Goal: Task Accomplishment & Management: Complete application form

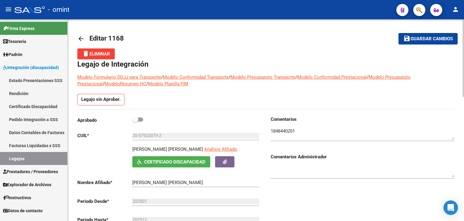
drag, startPoint x: 103, startPoint y: 142, endPoint x: 102, endPoint y: 136, distance: 5.8
click at [103, 141] on div "Aprobado CUIL * 20-57922079-2 Ingresar CUIL SOLARI MEANA MAXIMO DEMIAN Análisis…" at bounding box center [169, 182] width 184 height 132
click at [140, 119] on span at bounding box center [137, 119] width 11 height 4
click at [135, 122] on input "checkbox" at bounding box center [135, 122] width 0 height 0
checkbox input "true"
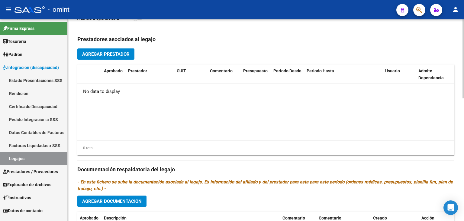
scroll to position [151, 0]
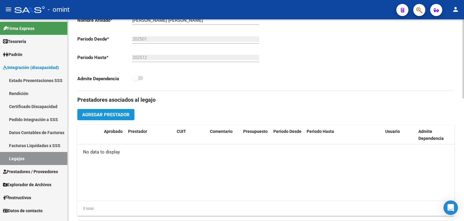
click at [115, 114] on span "Agregar Prestador" at bounding box center [105, 114] width 47 height 5
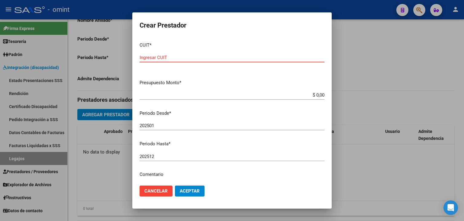
paste input "27-39654301-5"
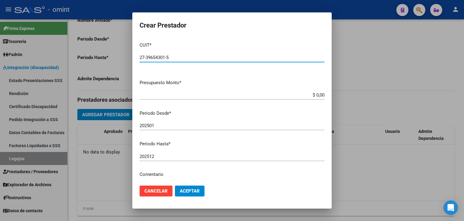
type input "27-39654301-5"
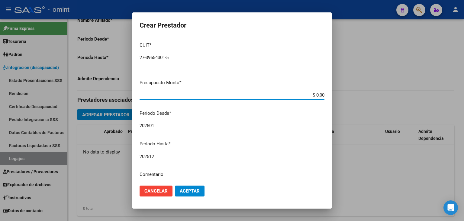
click at [303, 93] on input "$ 0,00" at bounding box center [232, 94] width 185 height 5
drag, startPoint x: 211, startPoint y: 88, endPoint x: 224, endPoint y: 92, distance: 13.4
click at [212, 88] on mat-dialog-content "CUIT * 27-39654301-5 Ingresar CUIT ARCA Padrón Presupuesto Monto * $ 0,00 Ingre…" at bounding box center [231, 109] width 199 height 144
click at [321, 94] on app-form-text-field "Presupuesto Monto * $ 0,00 Ingresar el monto" at bounding box center [235, 88] width 190 height 19
click at [319, 94] on input "$ 0,00" at bounding box center [232, 94] width 185 height 5
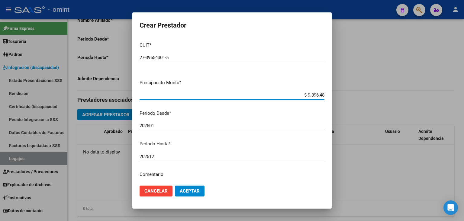
type input "$ 98.964,88"
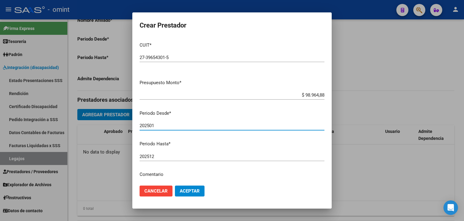
click at [194, 125] on input "202501" at bounding box center [232, 125] width 185 height 5
type input "202505"
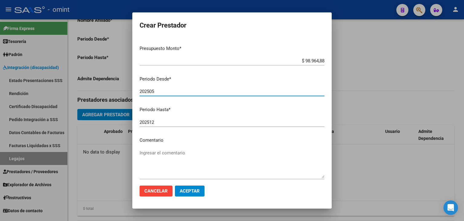
scroll to position [34, 0]
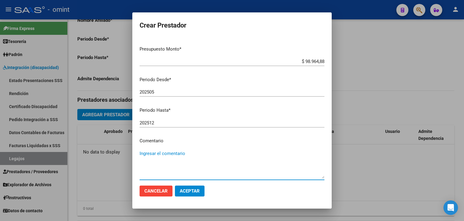
click at [190, 154] on textarea "Ingresar el comentario" at bounding box center [232, 164] width 185 height 28
type textarea "PSICOLOGÍA - 8 SESIONES X MES"
click at [190, 193] on span "Aceptar" at bounding box center [190, 190] width 20 height 5
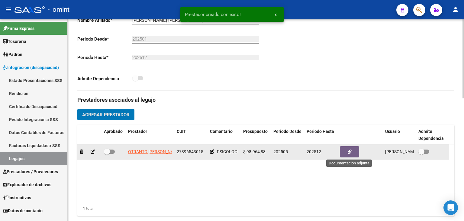
click at [349, 149] on icon "button" at bounding box center [350, 151] width 4 height 5
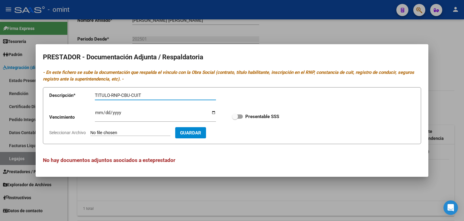
type input "TITULO-RNP-CBU-CUIT"
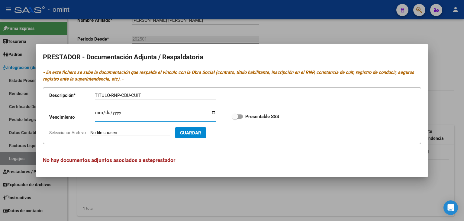
click at [96, 112] on input "Ingresar vencimiento" at bounding box center [155, 115] width 121 height 10
type input "2029-05-08"
click at [237, 117] on span at bounding box center [235, 116] width 6 height 6
click at [235, 118] on input "Presentable SSS" at bounding box center [235, 118] width 0 height 0
checkbox input "true"
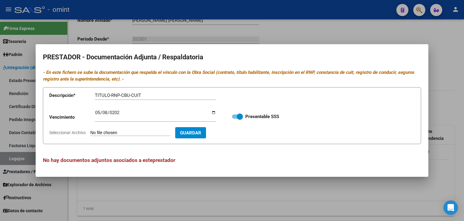
click at [132, 132] on input "Seleccionar Archivo" at bounding box center [130, 133] width 80 height 6
type input "C:\fakepath\Psicologa prestador.pdf"
click at [236, 131] on span "Guardar" at bounding box center [225, 132] width 21 height 5
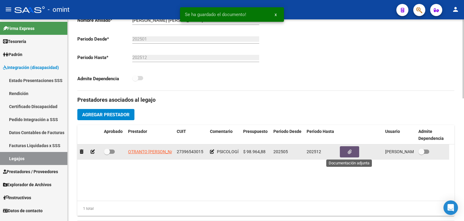
click at [109, 149] on span at bounding box center [107, 151] width 6 height 6
click at [107, 154] on input "checkbox" at bounding box center [107, 154] width 0 height 0
checkbox input "true"
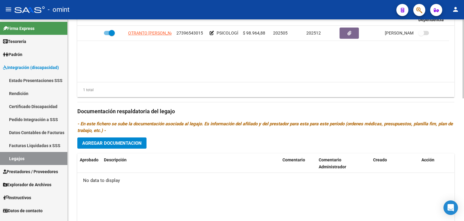
scroll to position [272, 0]
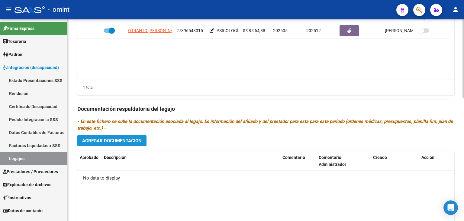
click at [122, 141] on span "Agregar Documentacion" at bounding box center [112, 140] width 60 height 5
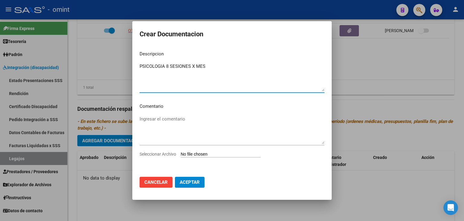
type textarea "PSICOLOGIA 8 SESIONES X MES"
click at [201, 154] on input "Seleccionar Archivo" at bounding box center [221, 154] width 80 height 6
type input "C:\fakepath\Psicologia prestacional.pdf"
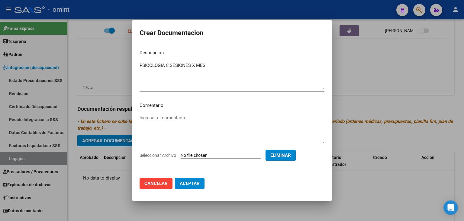
click at [200, 186] on button "Aceptar" at bounding box center [190, 183] width 30 height 11
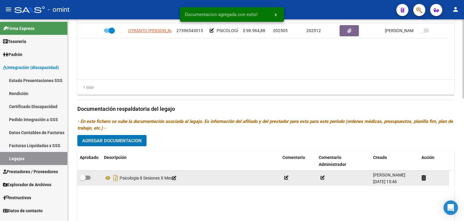
click at [85, 177] on span at bounding box center [83, 177] width 6 height 6
click at [83, 180] on input "checkbox" at bounding box center [83, 180] width 0 height 0
checkbox input "true"
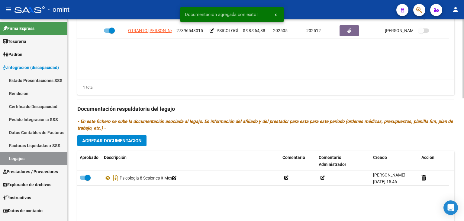
click at [109, 144] on button "Agregar Documentacion" at bounding box center [111, 140] width 69 height 11
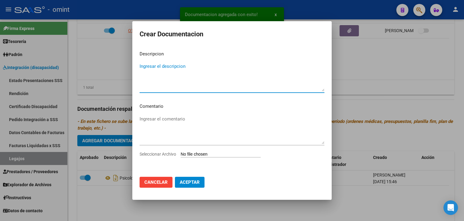
click at [203, 150] on mat-dialog-content "Descripcion Ingresar el descripcion Comentario Ingresar el comentario Seleccion…" at bounding box center [231, 109] width 199 height 126
click at [217, 153] on input "Seleccionar Archivo" at bounding box center [221, 154] width 80 height 6
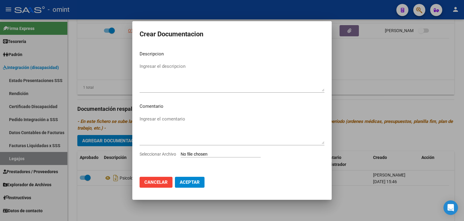
type input "C:\fakepath\RHC.pdf"
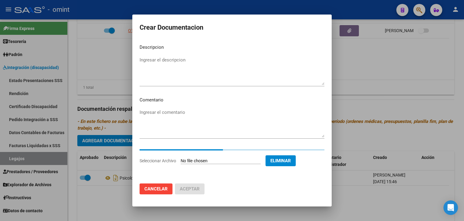
click at [162, 83] on textarea "Ingresar el descripcion" at bounding box center [232, 71] width 185 height 28
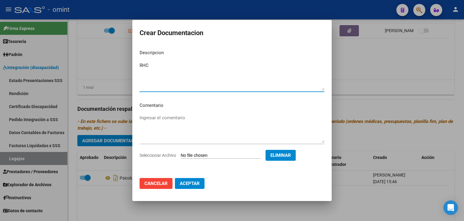
type textarea "RHC"
click at [198, 184] on span "Aceptar" at bounding box center [190, 182] width 20 height 5
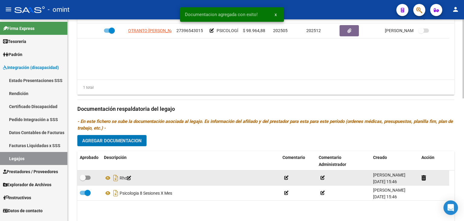
click at [88, 175] on span at bounding box center [85, 177] width 11 height 4
click at [83, 180] on input "checkbox" at bounding box center [83, 180] width 0 height 0
checkbox input "true"
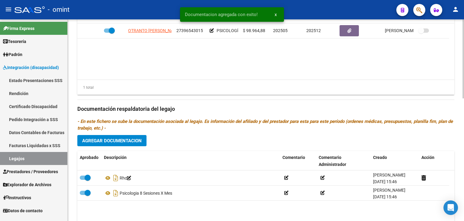
click at [115, 138] on span "Agregar Documentacion" at bounding box center [112, 140] width 60 height 5
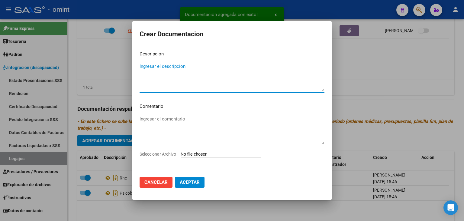
click at [205, 152] on input "Seleccionar Archivo" at bounding box center [221, 154] width 80 height 6
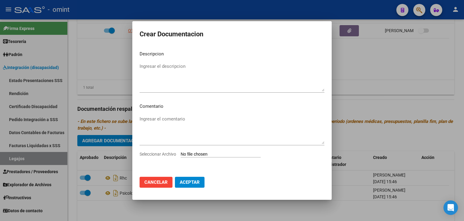
type input "C:\fakepath\CAR 2025.jpg"
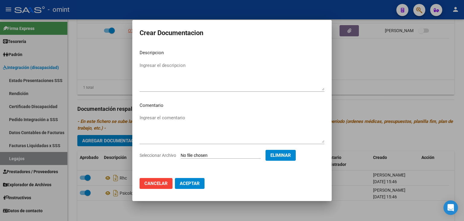
click at [156, 68] on textarea "Ingresar el descripcion" at bounding box center [232, 76] width 185 height 28
type textarea "CAR 2025"
click at [200, 185] on button "Aceptar" at bounding box center [190, 183] width 30 height 11
checkbox input "false"
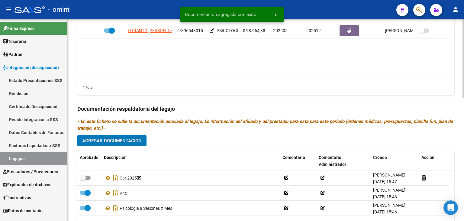
click at [98, 139] on span "Agregar Documentacion" at bounding box center [112, 140] width 60 height 5
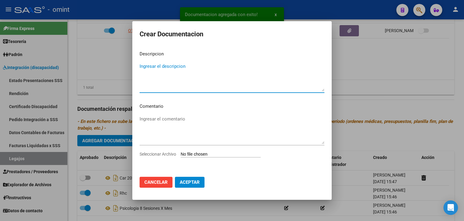
click at [209, 154] on input "Seleccionar Archivo" at bounding box center [221, 154] width 80 height 6
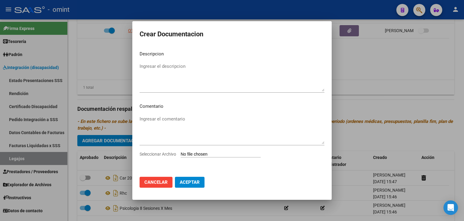
type input "C:\fakepath\PSP INFORME EVOLUTIVO.pdf"
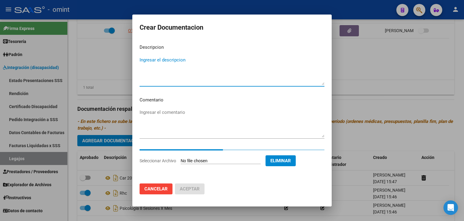
drag, startPoint x: 154, startPoint y: 62, endPoint x: 161, endPoint y: 51, distance: 12.8
click at [154, 62] on textarea "Ingresar el descripcion" at bounding box center [232, 71] width 185 height 28
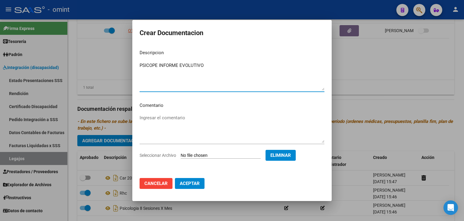
type textarea "PSICOPE INFORME EVOLUTIVO"
click at [192, 180] on span "Aceptar" at bounding box center [190, 182] width 20 height 5
checkbox input "false"
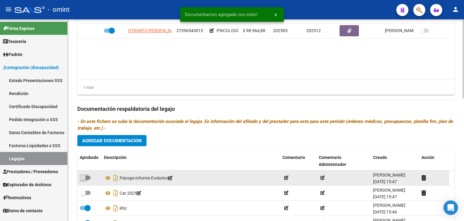
click at [84, 178] on span at bounding box center [83, 177] width 6 height 6
click at [83, 180] on input "checkbox" at bounding box center [83, 180] width 0 height 0
checkbox input "true"
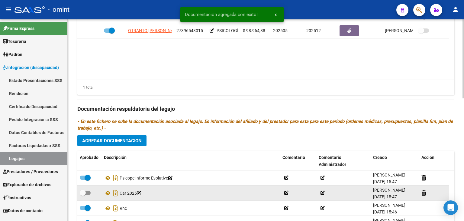
click at [86, 193] on span at bounding box center [85, 192] width 11 height 4
click at [83, 195] on input "checkbox" at bounding box center [83, 195] width 0 height 0
checkbox input "true"
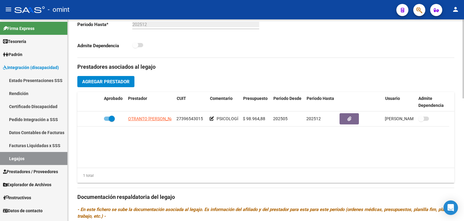
scroll to position [131, 0]
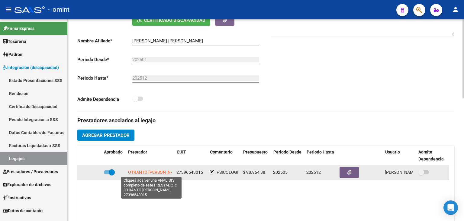
click at [134, 170] on span "OTRANTO ROCIO BELEN" at bounding box center [154, 172] width 53 height 5
type textarea "27396543015"
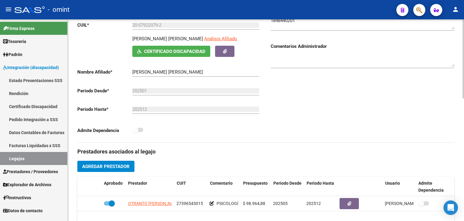
scroll to position [100, 0]
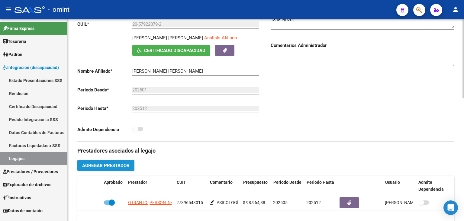
click at [121, 169] on button "Agregar Prestador" at bounding box center [105, 165] width 57 height 11
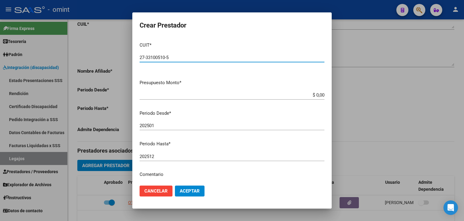
type input "27-33100510-5"
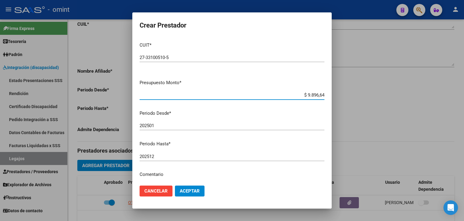
type input "$ 98.966,48"
click at [176, 128] on input "202501" at bounding box center [232, 125] width 185 height 5
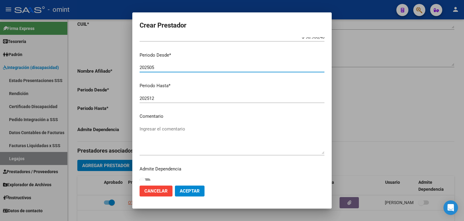
scroll to position [64, 0]
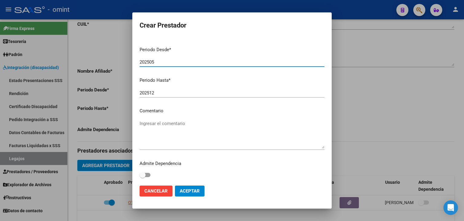
type input "202505"
click at [198, 128] on textarea "Ingresar el comentario" at bounding box center [232, 134] width 185 height 28
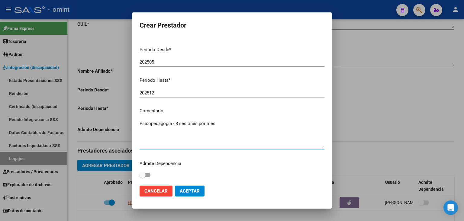
type textarea "Psicopedagogía - 8 sesiones por mes"
click at [192, 191] on span "Aceptar" at bounding box center [190, 190] width 20 height 5
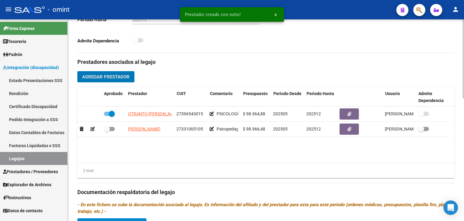
scroll to position [191, 0]
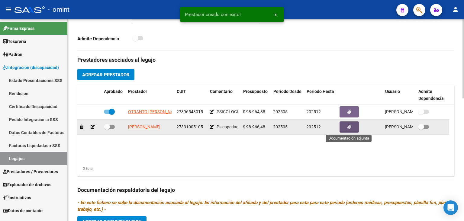
click at [349, 127] on icon "button" at bounding box center [350, 127] width 4 height 5
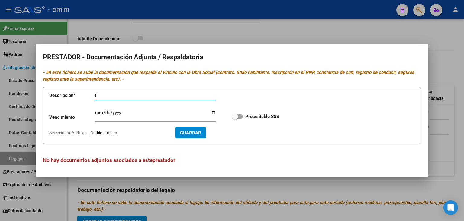
type input "t"
type input "TITULO-RNP-CBU-CUIT"
click at [97, 112] on input "Ingresar vencimiento" at bounding box center [155, 115] width 121 height 10
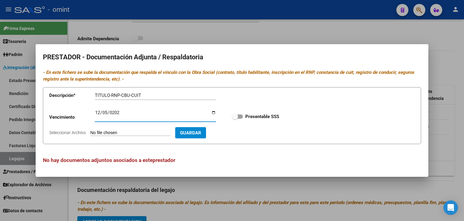
type input "2026-12-05"
click at [236, 115] on span at bounding box center [235, 116] width 6 height 6
click at [235, 118] on input "Presentable SSS" at bounding box center [235, 118] width 0 height 0
checkbox input "true"
click at [125, 131] on input "Seleccionar Archivo" at bounding box center [130, 133] width 80 height 6
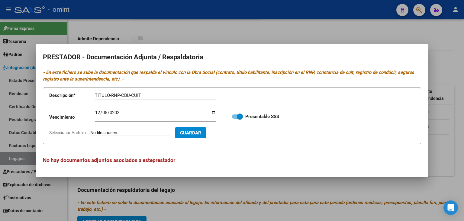
type input "C:\fakepath\Prestador PSP.pdf"
click at [236, 135] on span "Guardar" at bounding box center [225, 132] width 21 height 5
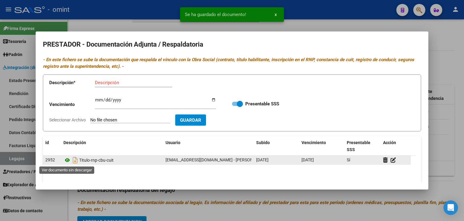
click at [66, 160] on icon at bounding box center [67, 159] width 8 height 7
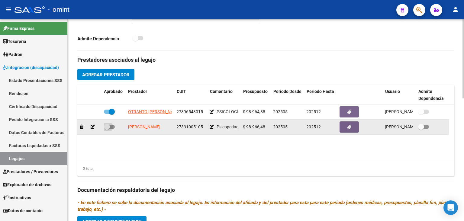
click at [109, 126] on span at bounding box center [107, 127] width 6 height 6
click at [107, 129] on input "checkbox" at bounding box center [107, 129] width 0 height 0
checkbox input "true"
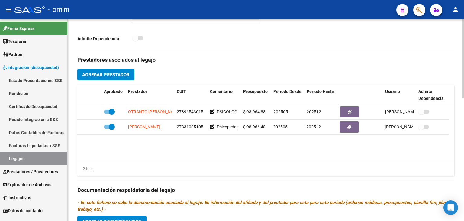
scroll to position [251, 0]
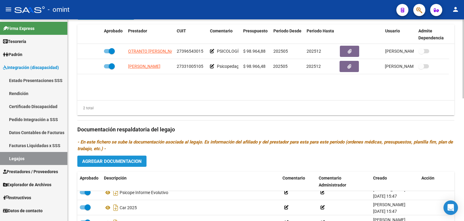
click at [134, 161] on span "Agregar Documentacion" at bounding box center [112, 160] width 60 height 5
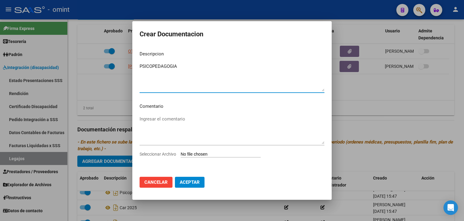
type textarea "PSICOPEDAGOGIA"
click at [183, 157] on input "Seleccionar Archivo" at bounding box center [221, 154] width 80 height 6
type input "C:\fakepath\PSP BENITEZ VIVIANA.pdf"
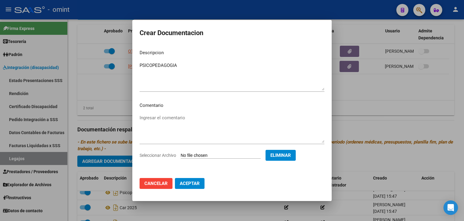
click at [188, 182] on span "Aceptar" at bounding box center [190, 182] width 20 height 5
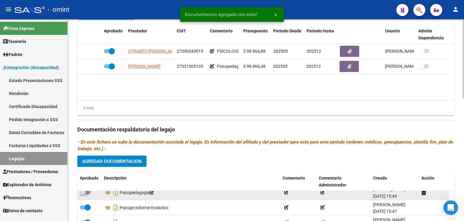
click at [86, 192] on span at bounding box center [83, 192] width 6 height 6
click at [83, 194] on input "checkbox" at bounding box center [83, 194] width 0 height 0
checkbox input "true"
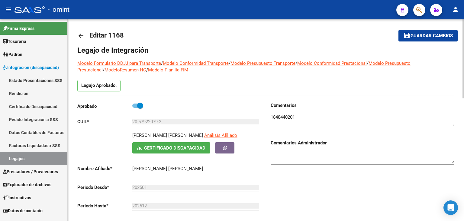
scroll to position [0, 0]
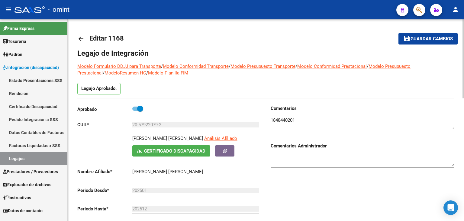
click at [442, 38] on span "Guardar cambios" at bounding box center [432, 38] width 42 height 5
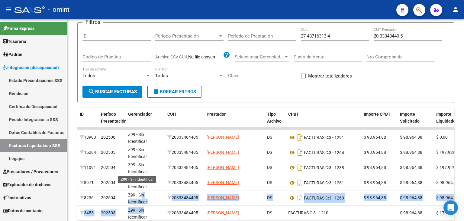
scroll to position [1, 0]
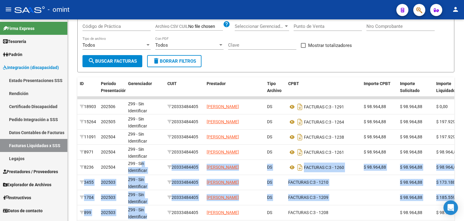
drag, startPoint x: 155, startPoint y: 213, endPoint x: 164, endPoint y: 226, distance: 15.6
click at [164, 220] on html "menu - omint person Firma Express Tesorería Extractos Procesados (csv) Extracto…" at bounding box center [232, 110] width 464 height 221
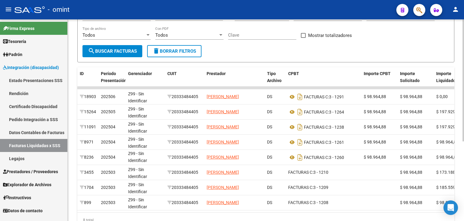
click at [245, 49] on form "Filtros ID Período Presentación Período Presentación Período de Prestación 27-4…" at bounding box center [265, 22] width 377 height 80
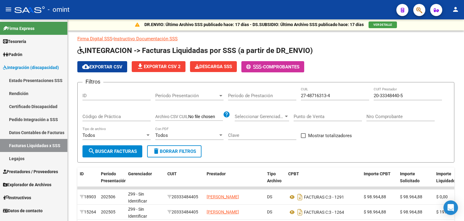
scroll to position [0, 0]
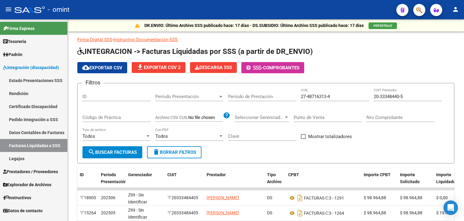
click at [21, 64] on span "Integración (discapacidad)" at bounding box center [31, 67] width 56 height 7
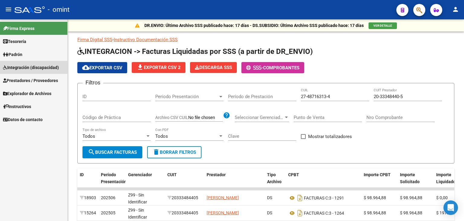
click at [21, 63] on link "Integración (discapacidad)" at bounding box center [33, 67] width 67 height 13
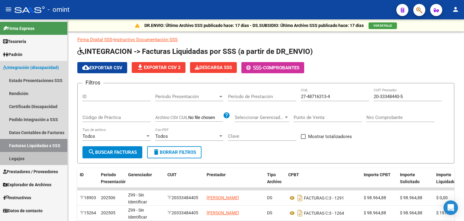
click at [20, 156] on link "Legajos" at bounding box center [33, 158] width 67 height 13
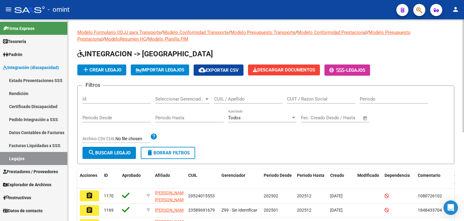
click at [232, 99] on input "CUIL / Apellido" at bounding box center [248, 98] width 68 height 5
paste input "20579220792"
type input "20579220792"
click at [120, 150] on span "search Buscar Legajo" at bounding box center [109, 152] width 43 height 5
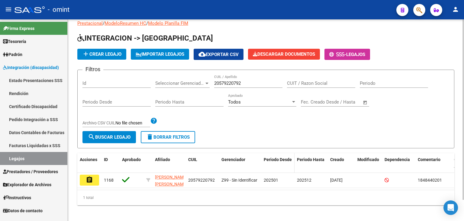
scroll to position [24, 0]
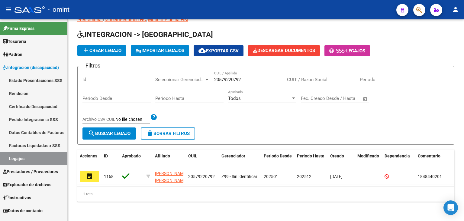
click at [86, 171] on button "assignment" at bounding box center [89, 176] width 19 height 11
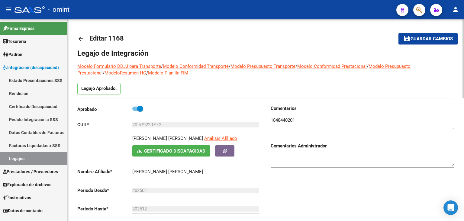
click at [212, 89] on div "Legajo Aprobado." at bounding box center [265, 90] width 377 height 15
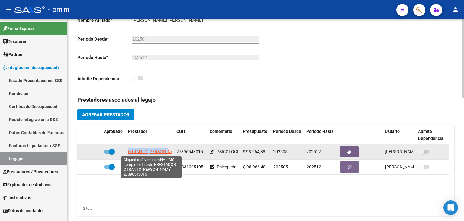
scroll to position [0, 2]
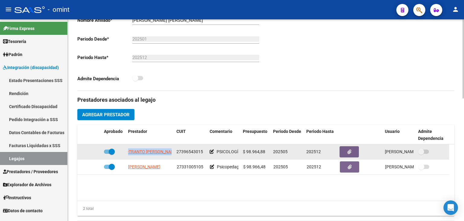
drag, startPoint x: 126, startPoint y: 149, endPoint x: 173, endPoint y: 151, distance: 46.6
click at [173, 151] on datatable-body-cell "OTRANTO [PERSON_NAME]" at bounding box center [150, 151] width 48 height 15
copy span "OTRANTO [PERSON_NAME]"
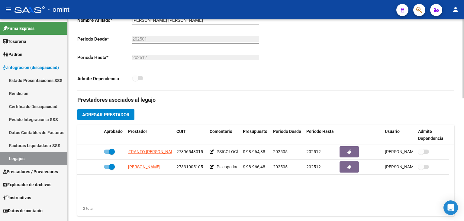
click at [255, 66] on div "202512 Ej: 202212" at bounding box center [195, 58] width 127 height 19
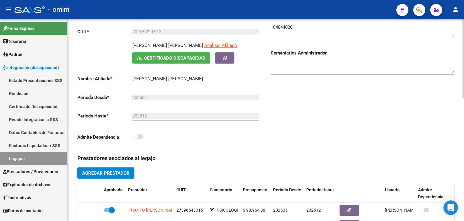
scroll to position [10, 0]
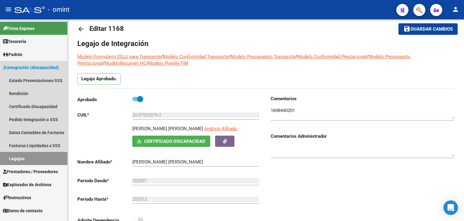
click at [21, 159] on link "Legajos" at bounding box center [33, 158] width 67 height 13
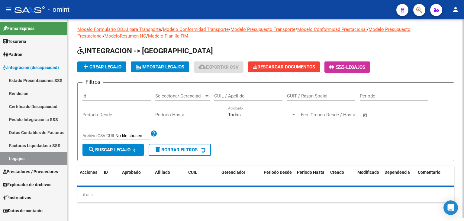
scroll to position [10, 0]
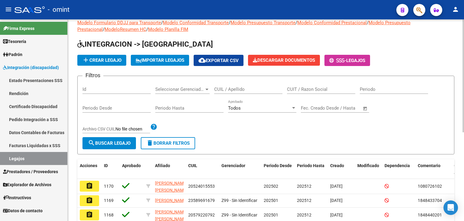
click at [239, 89] on input "CUIL / Apellido" at bounding box center [248, 88] width 68 height 5
paste input "27570013284"
type input "27570013284"
click at [117, 141] on span "search Buscar Legajo" at bounding box center [109, 142] width 43 height 5
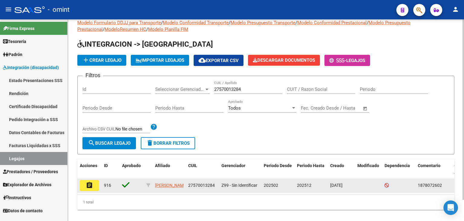
click at [82, 185] on button "assignment" at bounding box center [89, 185] width 19 height 11
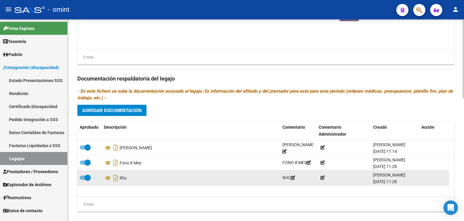
scroll to position [312, 0]
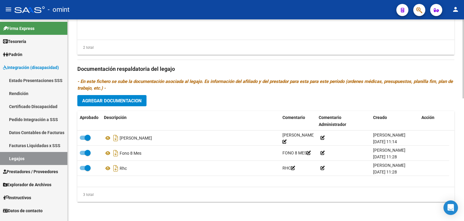
click at [92, 103] on button "Agregar Documentacion" at bounding box center [111, 100] width 69 height 11
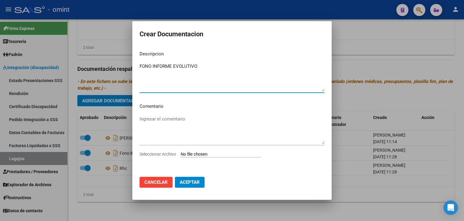
type textarea "FONO INFORME EVOLUTIVO"
click at [204, 152] on input "Seleccionar Archivo" at bounding box center [221, 154] width 80 height 6
type input "C:\fakepath\1878072602_25070109240_form048.jpg"
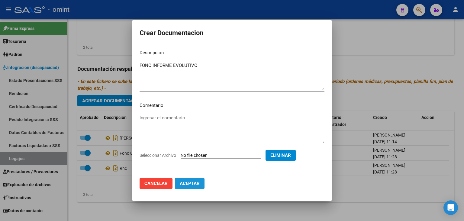
drag, startPoint x: 193, startPoint y: 182, endPoint x: 163, endPoint y: 173, distance: 31.6
click at [193, 182] on span "Aceptar" at bounding box center [190, 182] width 20 height 5
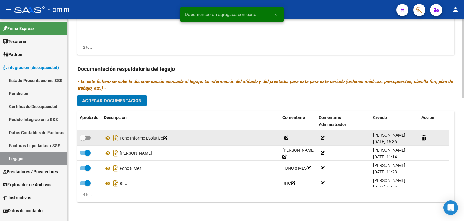
click at [84, 137] on span at bounding box center [83, 137] width 6 height 6
click at [83, 140] on input "checkbox" at bounding box center [83, 140] width 0 height 0
checkbox input "true"
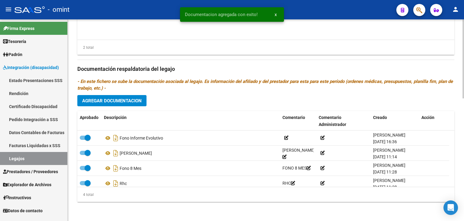
scroll to position [191, 0]
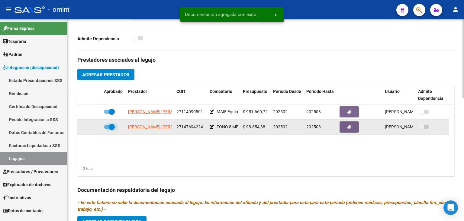
click at [107, 126] on span at bounding box center [109, 127] width 11 height 4
click at [107, 129] on input "checkbox" at bounding box center [107, 129] width 0 height 0
checkbox input "false"
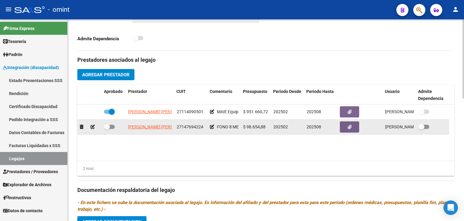
click at [91, 127] on icon at bounding box center [93, 127] width 4 height 4
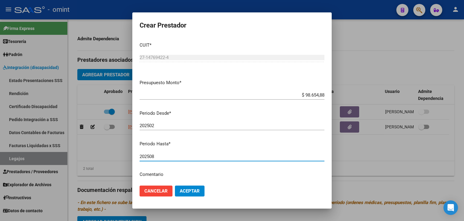
click at [167, 155] on input "202508" at bounding box center [232, 156] width 185 height 5
type input "202512"
click at [179, 193] on button "Aceptar" at bounding box center [190, 190] width 30 height 11
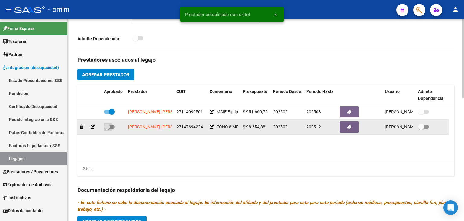
click at [112, 127] on span at bounding box center [109, 127] width 11 height 4
click at [107, 129] on input "checkbox" at bounding box center [107, 129] width 0 height 0
checkbox input "true"
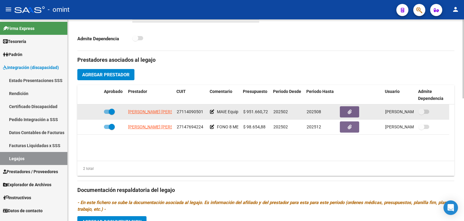
click at [109, 114] on span at bounding box center [112, 112] width 6 height 6
click at [107, 114] on input "checkbox" at bounding box center [107, 114] width 0 height 0
checkbox input "false"
click at [91, 111] on icon at bounding box center [93, 111] width 4 height 4
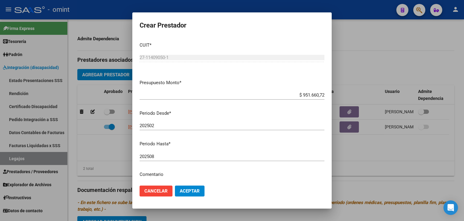
click at [170, 158] on div "202508 Ingresar el periodo" at bounding box center [232, 156] width 185 height 9
type input "202512"
drag, startPoint x: 181, startPoint y: 190, endPoint x: 175, endPoint y: 170, distance: 20.8
click at [182, 191] on span "Aceptar" at bounding box center [190, 190] width 20 height 5
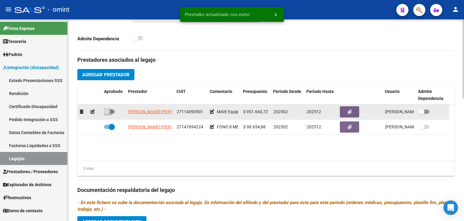
click at [108, 109] on span at bounding box center [107, 112] width 6 height 6
click at [107, 114] on input "checkbox" at bounding box center [107, 114] width 0 height 0
checkbox input "true"
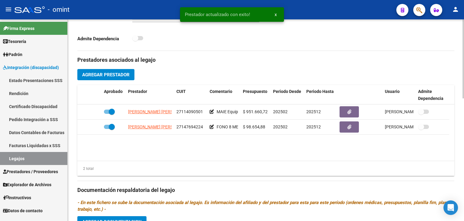
scroll to position [221, 0]
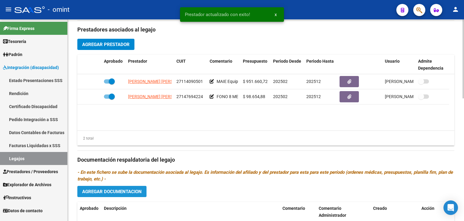
click at [126, 190] on span "Agregar Documentacion" at bounding box center [112, 191] width 60 height 5
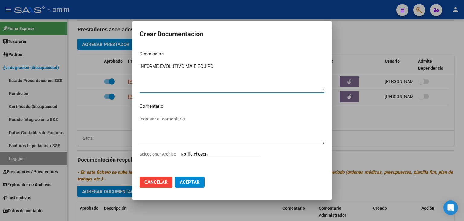
type textarea "INFORME EVOLUTIVO MAIE EQUIPO"
click at [202, 153] on input "Seleccionar Archivo" at bounding box center [221, 154] width 80 height 6
type input "C:\fakepath\maie eq.pdf"
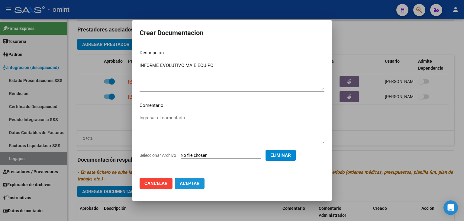
click at [191, 182] on span "Aceptar" at bounding box center [190, 182] width 20 height 5
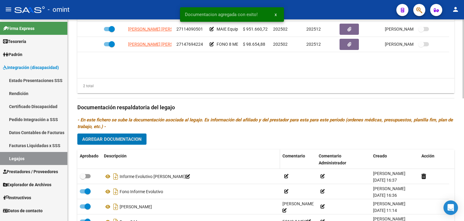
scroll to position [282, 0]
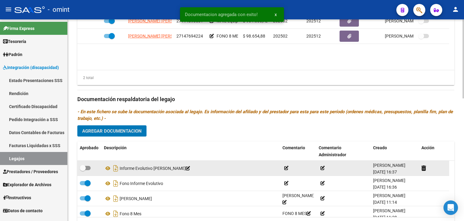
click at [83, 165] on span at bounding box center [83, 168] width 6 height 6
click at [83, 170] on input "checkbox" at bounding box center [83, 170] width 0 height 0
checkbox input "true"
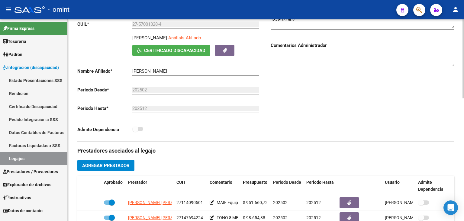
scroll to position [221, 0]
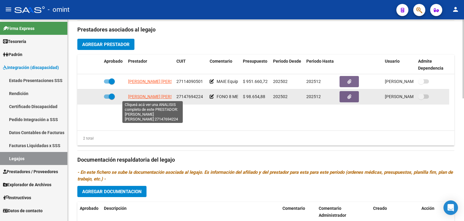
click at [142, 95] on span "RECALDE SILVANA ESTER" at bounding box center [161, 96] width 66 height 5
type textarea "27147694224"
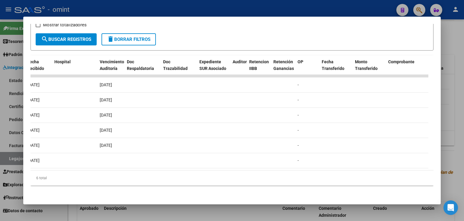
scroll to position [0, 0]
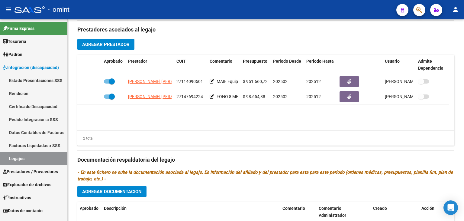
click at [18, 157] on link "Legajos" at bounding box center [33, 158] width 67 height 13
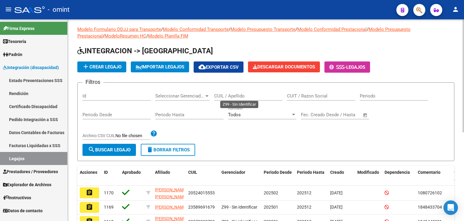
scroll to position [158, 0]
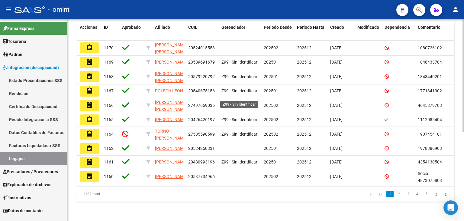
click at [233, 103] on span "Z99 - Sin Identificar" at bounding box center [240, 105] width 36 height 5
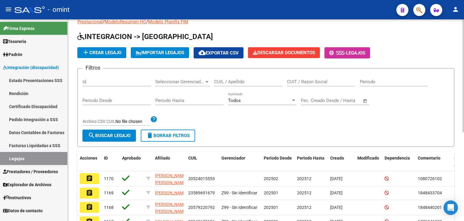
scroll to position [0, 0]
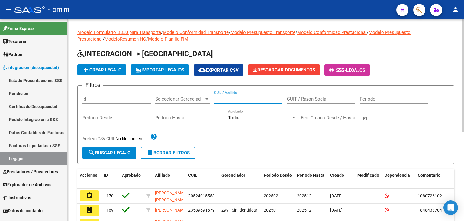
click at [238, 99] on input "CUIL / Apellido" at bounding box center [248, 98] width 68 height 5
paste input "20582152781"
type input "20582152781"
click at [124, 152] on span "search Buscar Legajo" at bounding box center [109, 152] width 43 height 5
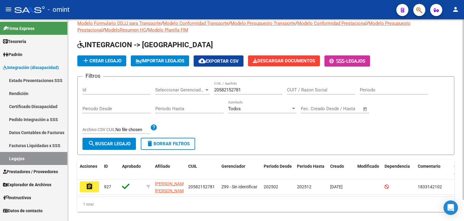
scroll to position [24, 0]
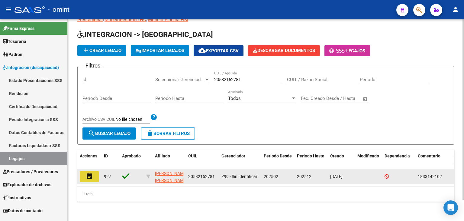
click at [97, 171] on button "assignment" at bounding box center [89, 176] width 19 height 11
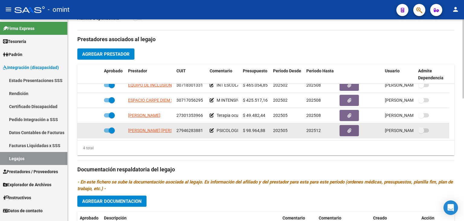
scroll to position [181, 0]
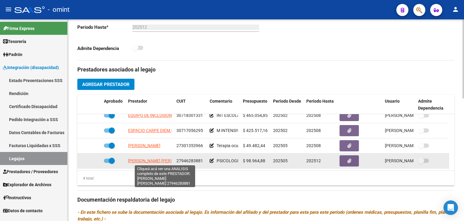
click at [138, 160] on span "SERRANO ANZOATEGUI RITA MARIELA" at bounding box center [161, 160] width 66 height 5
type textarea "27946283881"
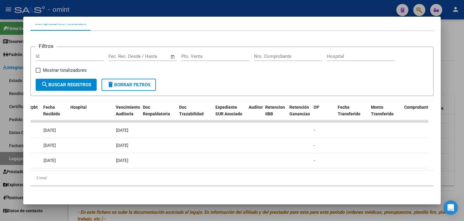
scroll to position [0, 0]
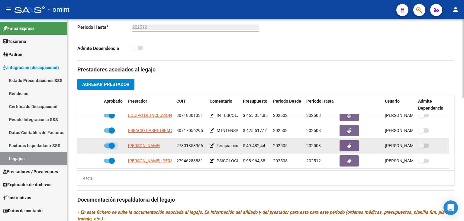
click at [111, 145] on span at bounding box center [112, 145] width 6 height 6
click at [107, 147] on input "checkbox" at bounding box center [107, 147] width 0 height 0
checkbox input "false"
click at [91, 145] on icon at bounding box center [93, 145] width 4 height 4
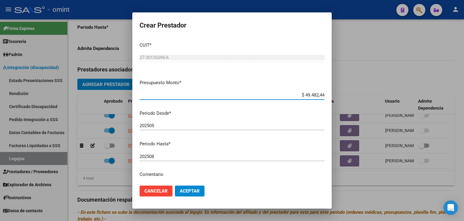
click at [166, 156] on input "202508" at bounding box center [232, 156] width 185 height 5
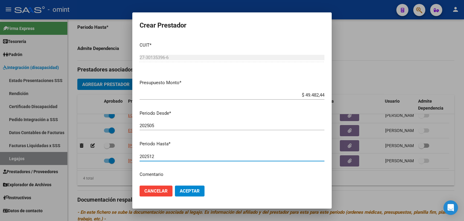
type input "202512"
click at [186, 193] on span "Aceptar" at bounding box center [190, 190] width 20 height 5
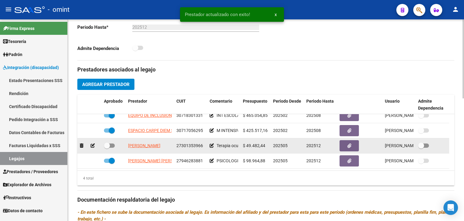
click at [109, 145] on span at bounding box center [107, 145] width 6 height 6
click at [107, 147] on input "checkbox" at bounding box center [107, 147] width 0 height 0
checkbox input "true"
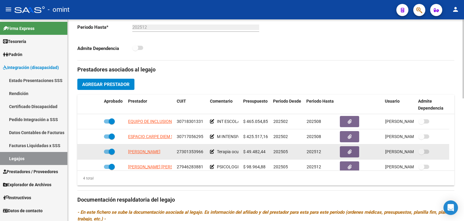
scroll to position [6, 0]
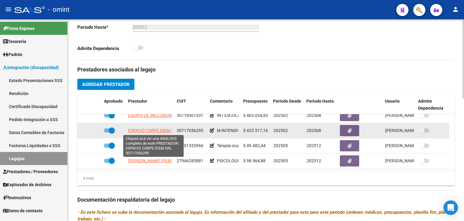
click at [150, 129] on span "ESPACIO CARPE DIEM SRL" at bounding box center [153, 130] width 50 height 5
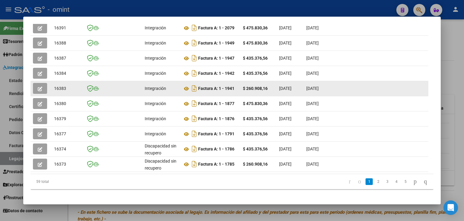
scroll to position [109, 0]
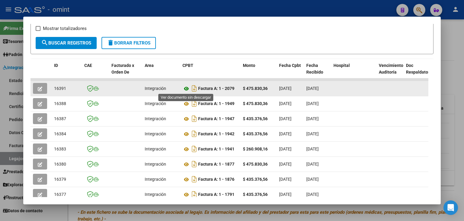
click at [186, 85] on icon at bounding box center [187, 88] width 8 height 7
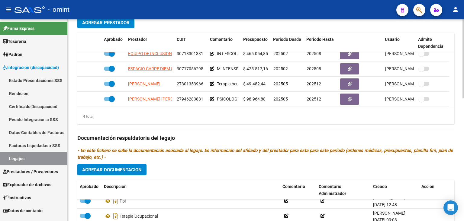
scroll to position [191, 0]
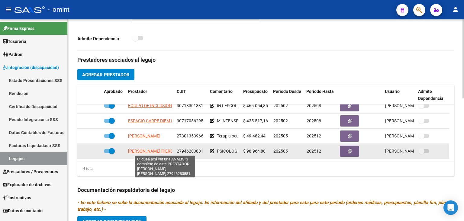
click at [157, 151] on span "SERRANO ANZOATEGUI RITA MARIELA" at bounding box center [161, 150] width 66 height 5
type textarea "27946283881"
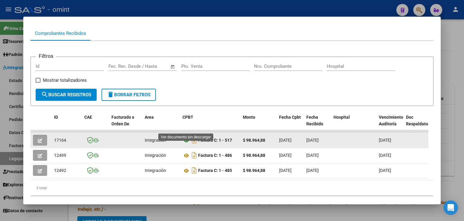
scroll to position [72, 0]
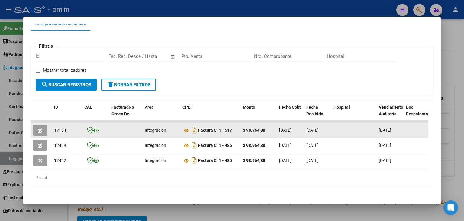
click at [41, 128] on icon "button" at bounding box center [40, 130] width 5 height 5
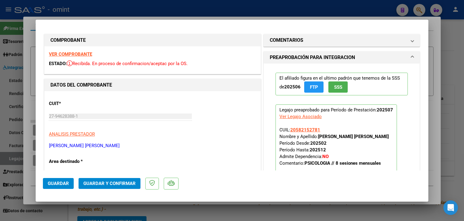
scroll to position [0, 0]
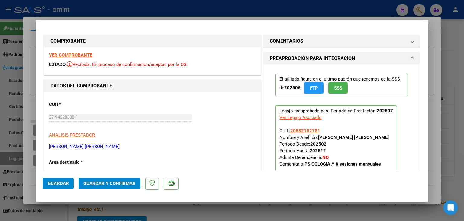
type input "$ 0,00"
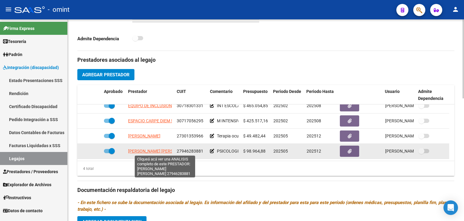
click at [133, 149] on span "SERRANO ANZOATEGUI RITA MARIELA" at bounding box center [161, 150] width 66 height 5
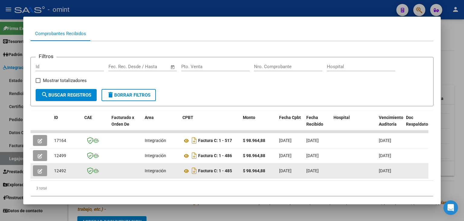
scroll to position [60, 0]
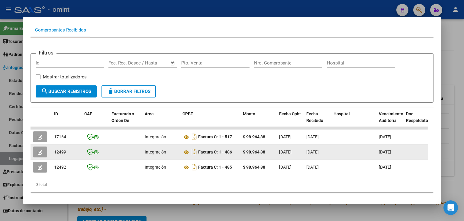
click at [40, 150] on icon "button" at bounding box center [40, 152] width 5 height 5
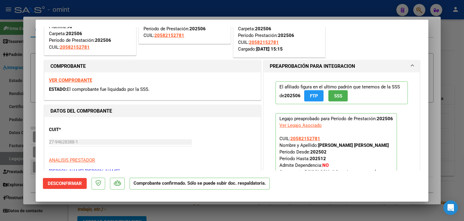
type input "$ 0,00"
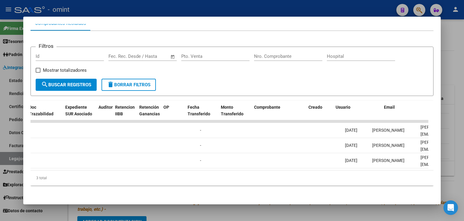
scroll to position [0, 0]
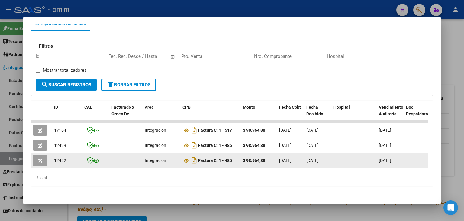
click at [36, 158] on button "button" at bounding box center [40, 160] width 14 height 11
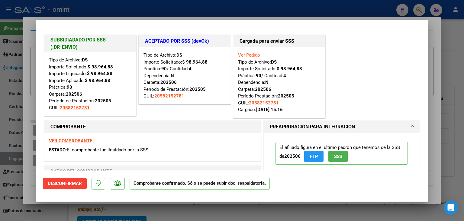
type input "$ 0,00"
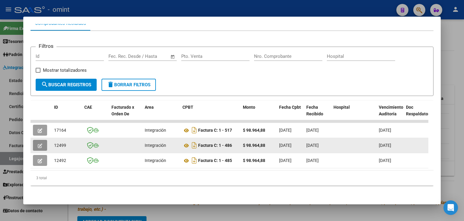
click at [43, 140] on button "button" at bounding box center [40, 145] width 14 height 11
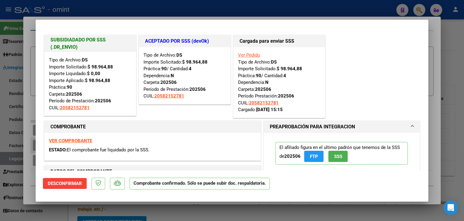
type input "$ 0,00"
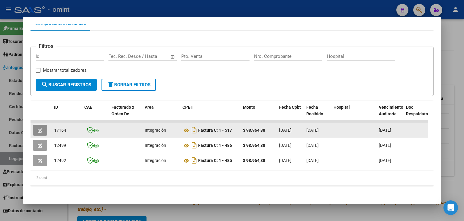
click at [38, 128] on icon "button" at bounding box center [40, 130] width 5 height 5
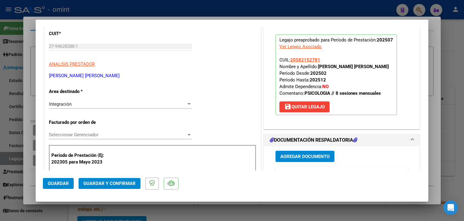
scroll to position [30, 0]
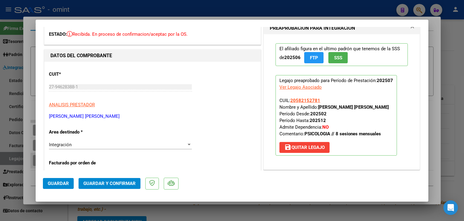
type input "$ 0,00"
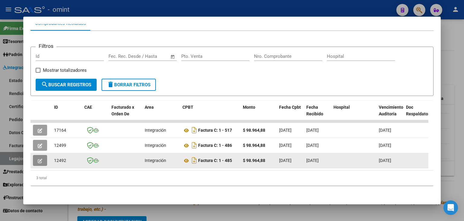
click at [35, 155] on button "button" at bounding box center [40, 160] width 14 height 11
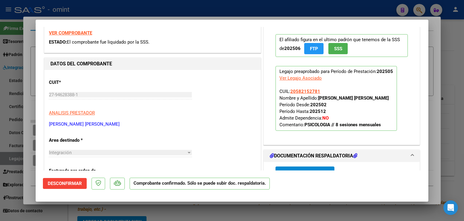
scroll to position [121, 0]
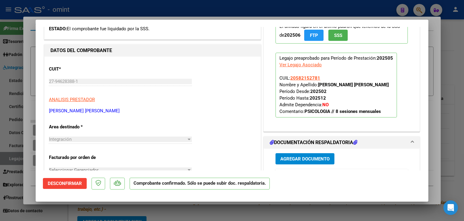
type input "$ 0,00"
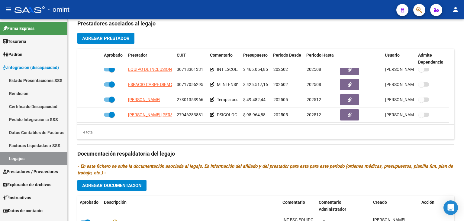
scroll to position [221, 0]
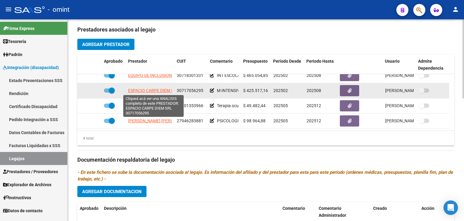
click at [152, 89] on span "ESPACIO CARPE DIEM SRL" at bounding box center [153, 90] width 50 height 5
type textarea "30717056295"
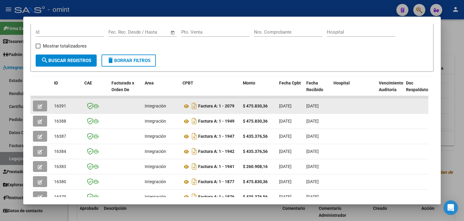
scroll to position [151, 0]
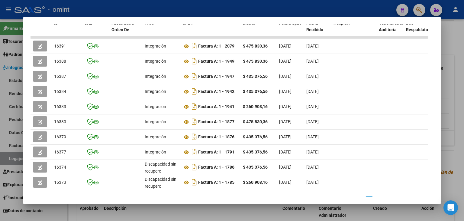
drag, startPoint x: 144, startPoint y: 183, endPoint x: 261, endPoint y: 184, distance: 116.7
click at [303, 184] on datatable-body "16391 Integración Factura A: 1 - 2079 $ 475.830,36 04/08/2025 05/08/2025 - 05/0…" at bounding box center [230, 114] width 398 height 156
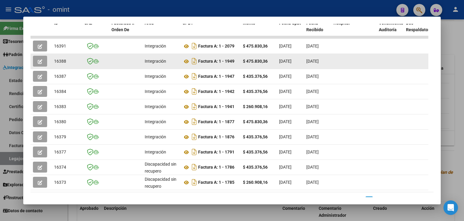
scroll to position [91, 0]
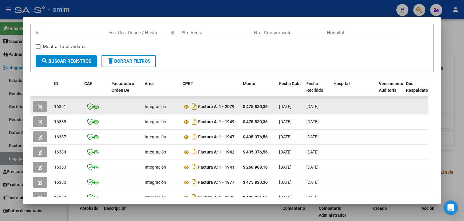
click at [39, 108] on icon "button" at bounding box center [40, 107] width 5 height 5
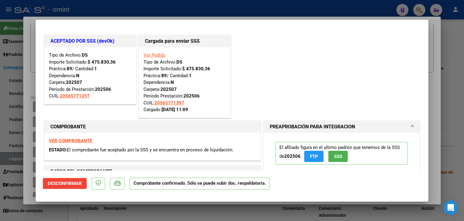
drag, startPoint x: 188, startPoint y: 95, endPoint x: 201, endPoint y: 95, distance: 13.0
click at [201, 95] on div "Ver Pedido Tipo de Archivo: DS Importe Solicitado: $ 475.830,36 Práctica: 89 / …" at bounding box center [185, 82] width 83 height 61
click at [164, 86] on strong "202507" at bounding box center [168, 88] width 16 height 5
type input "$ 0,00"
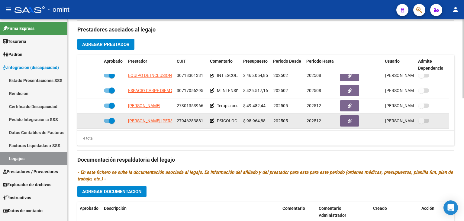
scroll to position [0, 0]
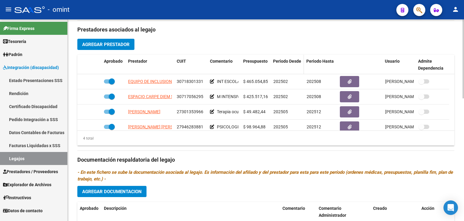
drag, startPoint x: 241, startPoint y: 61, endPoint x: 284, endPoint y: 61, distance: 43.5
click at [284, 61] on div "Aprobado Prestador CUIT Comentario Presupuesto Periodo Desde Periodo Hasta Usua…" at bounding box center [263, 65] width 372 height 20
click at [245, 64] on datatable-header-cell "Presupuesto" at bounding box center [256, 65] width 30 height 20
drag, startPoint x: 241, startPoint y: 66, endPoint x: 248, endPoint y: 66, distance: 6.3
click at [248, 66] on datatable-header-cell "Presupuesto" at bounding box center [256, 65] width 30 height 20
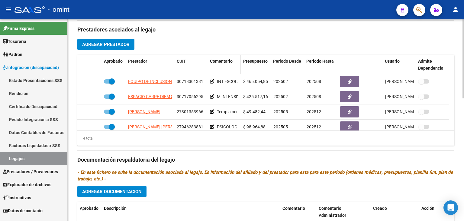
click at [239, 65] on span at bounding box center [239, 65] width 3 height 20
drag, startPoint x: 239, startPoint y: 66, endPoint x: 267, endPoint y: 64, distance: 27.8
click at [267, 64] on div "Aprobado Prestador CUIT Comentario Presupuesto Periodo Desde Periodo Hasta Usua…" at bounding box center [263, 65] width 372 height 20
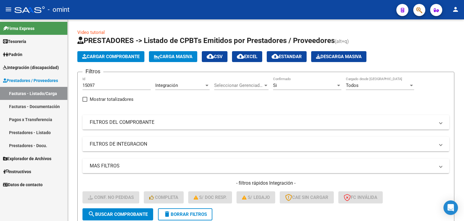
click at [41, 92] on link "Facturas - Listado/Carga" at bounding box center [33, 93] width 67 height 13
click at [23, 66] on span "Integración (discapacidad)" at bounding box center [31, 67] width 56 height 7
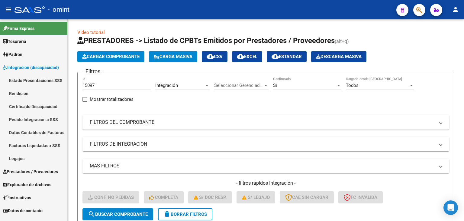
click at [17, 145] on link "Facturas Liquidadas x SSS" at bounding box center [33, 145] width 67 height 13
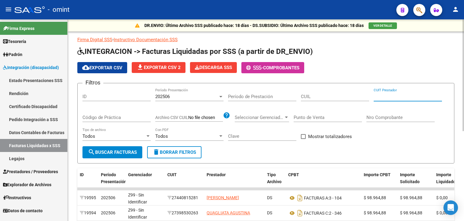
click at [383, 97] on input "CUIT Prestador" at bounding box center [408, 96] width 68 height 5
paste input "27-31999855-7"
type input "27-31999855-7"
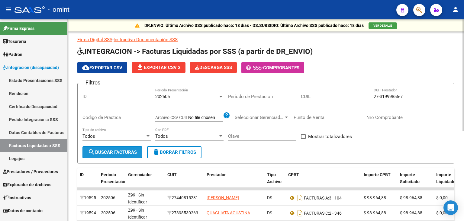
click at [120, 150] on span "search Buscar Facturas" at bounding box center [112, 151] width 49 height 5
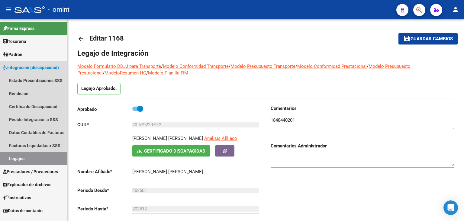
click at [22, 157] on link "Legajos" at bounding box center [33, 158] width 67 height 13
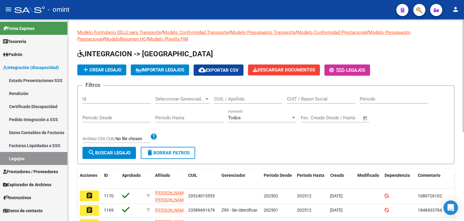
click at [253, 98] on input "CUIL / Apellido" at bounding box center [248, 98] width 68 height 5
paste input "27571086137"
type input "27571086137"
click at [129, 149] on button "search Buscar Legajo" at bounding box center [109, 153] width 53 height 12
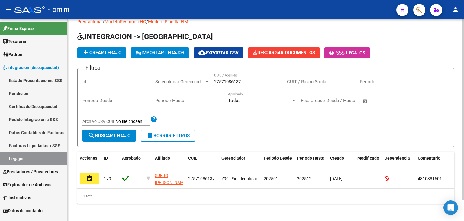
scroll to position [24, 0]
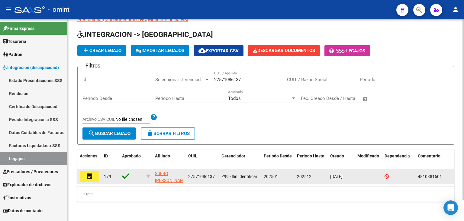
click at [88, 172] on mat-icon "assignment" at bounding box center [89, 175] width 7 height 7
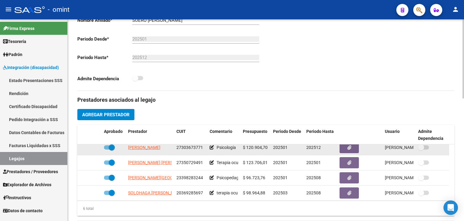
scroll to position [36, 0]
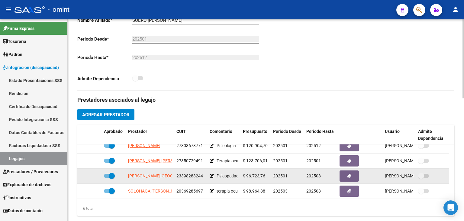
click at [112, 177] on span at bounding box center [112, 176] width 6 height 6
click at [107, 178] on input "checkbox" at bounding box center [107, 178] width 0 height 0
checkbox input "false"
click at [93, 173] on app-integracion-expediente-add-prestador at bounding box center [93, 175] width 4 height 5
click at [93, 176] on icon at bounding box center [93, 175] width 4 height 4
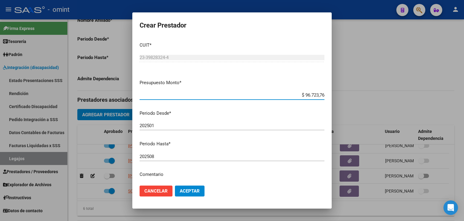
click at [181, 154] on input "202508" at bounding box center [232, 156] width 185 height 5
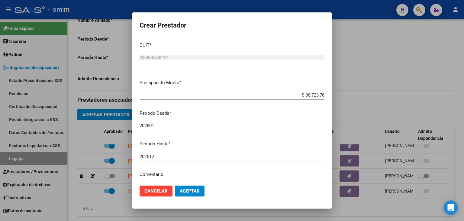
type input "202512"
click at [191, 193] on span "Aceptar" at bounding box center [190, 190] width 20 height 5
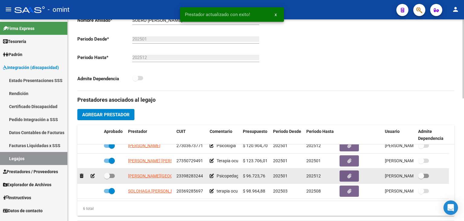
click at [109, 174] on span at bounding box center [107, 176] width 6 height 6
click at [107, 178] on input "checkbox" at bounding box center [107, 178] width 0 height 0
checkbox input "true"
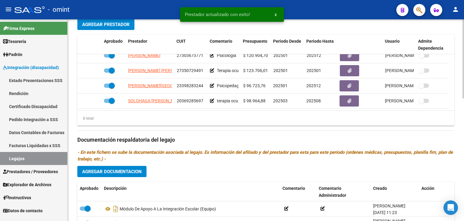
scroll to position [242, 0]
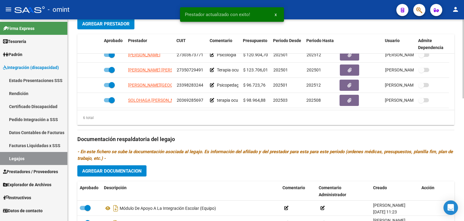
click at [135, 172] on span "Agregar Documentacion" at bounding box center [112, 170] width 60 height 5
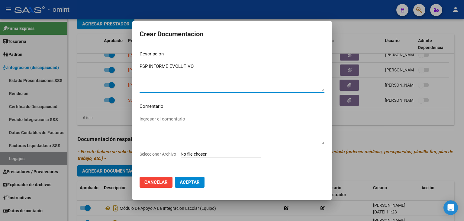
type textarea "PSP INFORME EVOLUTIVO"
click at [236, 152] on input "Seleccionar Archivo" at bounding box center [221, 154] width 80 height 6
type input "C:\fakepath\PSP [PERSON_NAME].pdf"
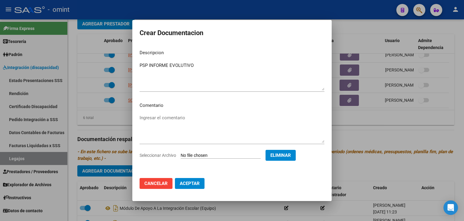
click at [190, 182] on span "Aceptar" at bounding box center [190, 182] width 20 height 5
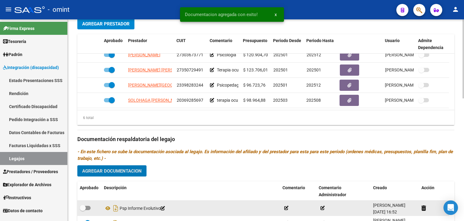
click at [87, 206] on span at bounding box center [85, 208] width 11 height 4
click at [83, 210] on input "checkbox" at bounding box center [83, 210] width 0 height 0
checkbox input "true"
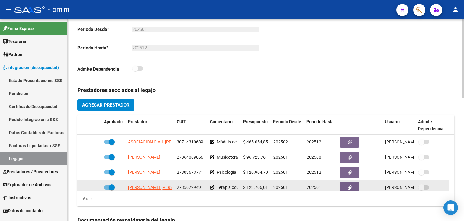
scroll to position [0, 0]
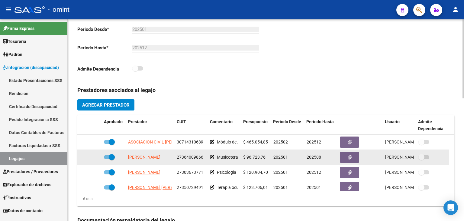
click at [109, 154] on span at bounding box center [112, 157] width 6 height 6
click at [107, 159] on input "checkbox" at bounding box center [107, 159] width 0 height 0
checkbox input "false"
click at [93, 157] on icon at bounding box center [93, 157] width 4 height 4
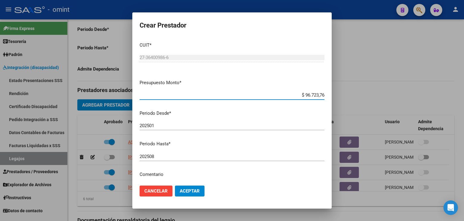
click at [166, 157] on input "202508" at bounding box center [232, 156] width 185 height 5
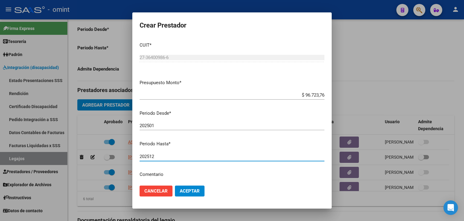
type input "202512"
click at [190, 188] on span "Aceptar" at bounding box center [190, 190] width 20 height 5
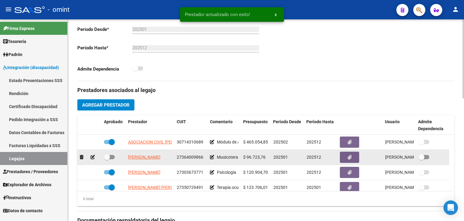
click at [108, 156] on span at bounding box center [107, 157] width 6 height 6
click at [107, 159] on input "checkbox" at bounding box center [107, 159] width 0 height 0
checkbox input "true"
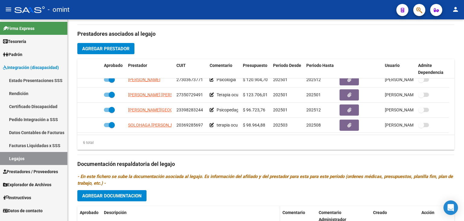
scroll to position [251, 0]
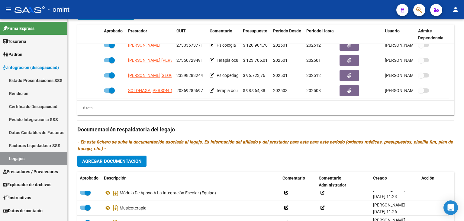
click at [106, 162] on span "Agregar Documentacion" at bounding box center [112, 160] width 60 height 5
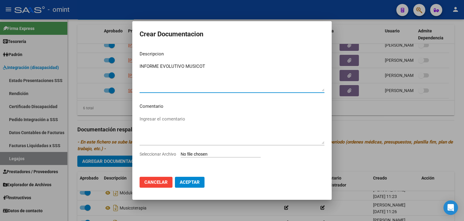
type textarea "INFORME EVOLUTIVO MUSICOT"
click at [204, 151] on input "Seleccionar Archivo" at bounding box center [221, 154] width 80 height 6
type input "C:\fakepath\MUSICOT INFORME.pdf"
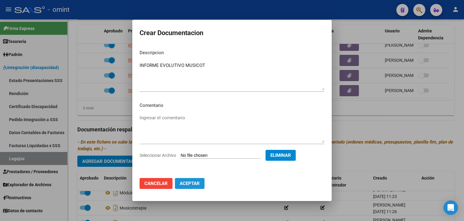
click at [193, 187] on button "Aceptar" at bounding box center [190, 183] width 30 height 11
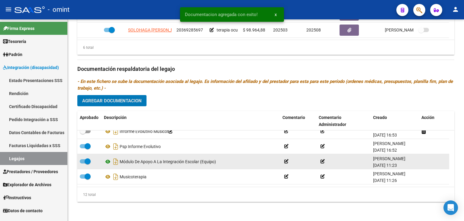
scroll to position [0, 0]
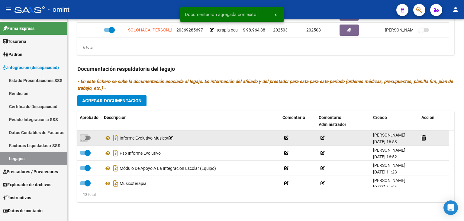
click at [85, 138] on span at bounding box center [83, 137] width 6 height 6
click at [83, 140] on input "checkbox" at bounding box center [83, 140] width 0 height 0
checkbox input "true"
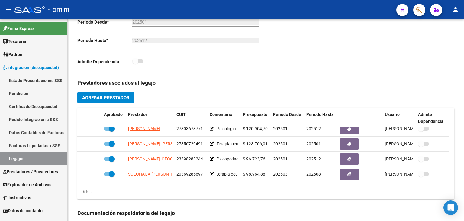
scroll to position [161, 0]
